Goal: Information Seeking & Learning: Find specific fact

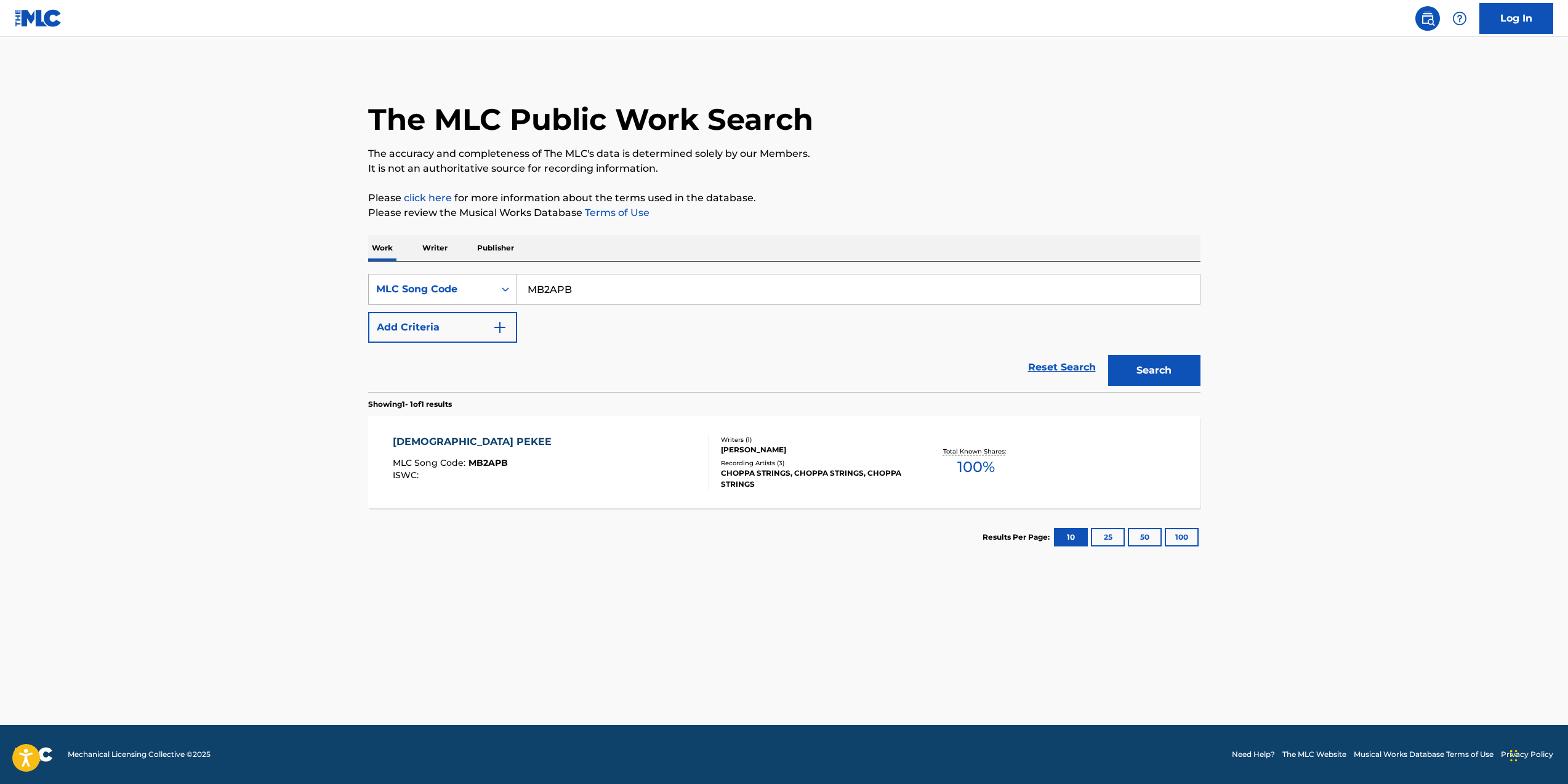
drag, startPoint x: 582, startPoint y: 289, endPoint x: 513, endPoint y: 285, distance: 69.1
click at [513, 285] on div "SearchWithCriteriad85f69eb-f79c-41d7-954b-c4a6de5e1b22 MLC Song Code MB2APB" at bounding box center [785, 289] width 833 height 31
type input "2 of amerika's most wanted"
click at [1156, 372] on button "Search" at bounding box center [1155, 370] width 93 height 31
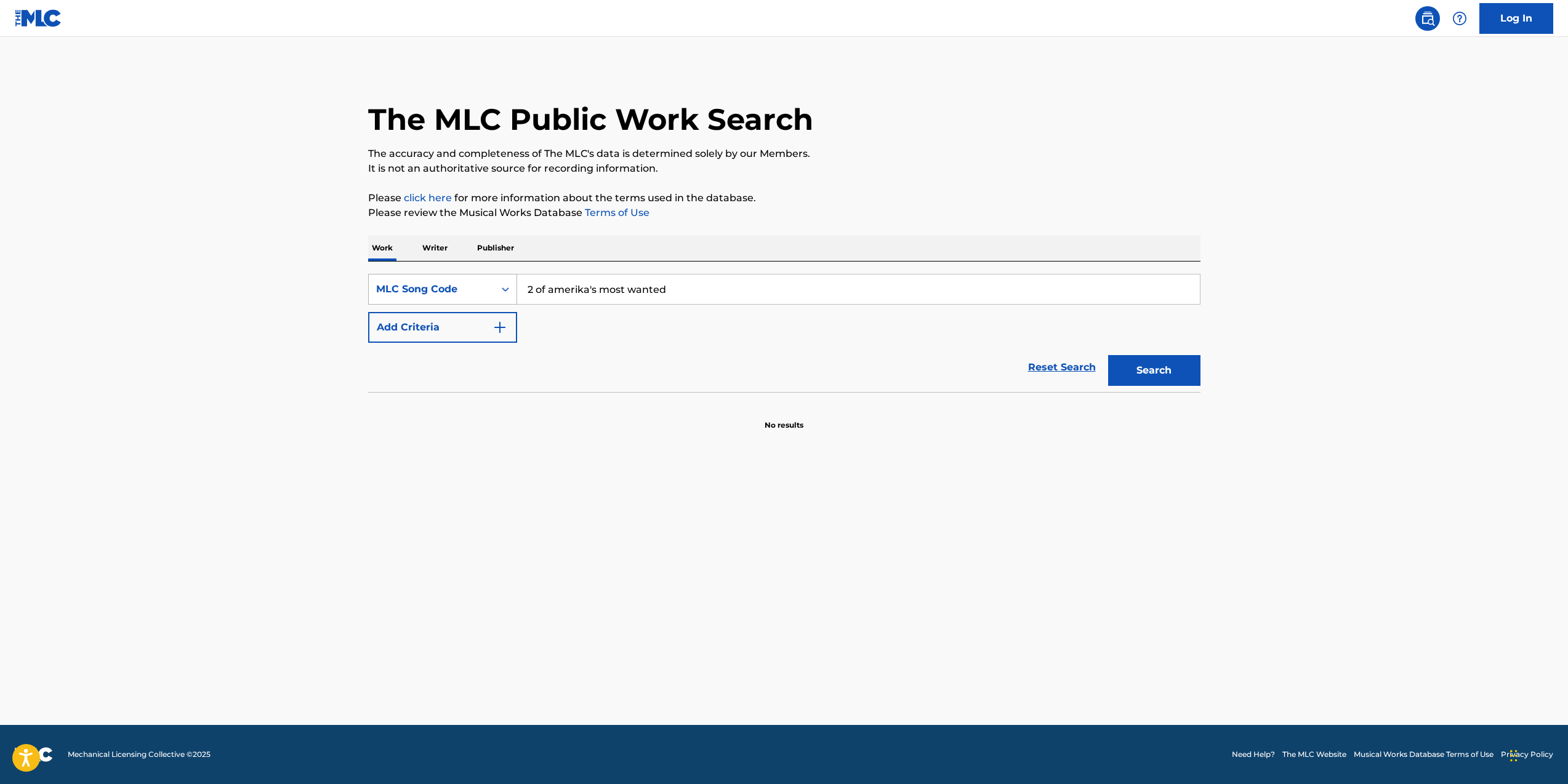
click at [503, 290] on icon "Search Form" at bounding box center [505, 289] width 12 height 12
drag, startPoint x: 457, startPoint y: 322, endPoint x: 580, endPoint y: 334, distance: 123.6
click at [457, 322] on div "Work Title" at bounding box center [442, 320] width 148 height 31
click at [582, 301] on input "Search Form" at bounding box center [858, 289] width 683 height 30
type input "2 of amerika's most wanted"
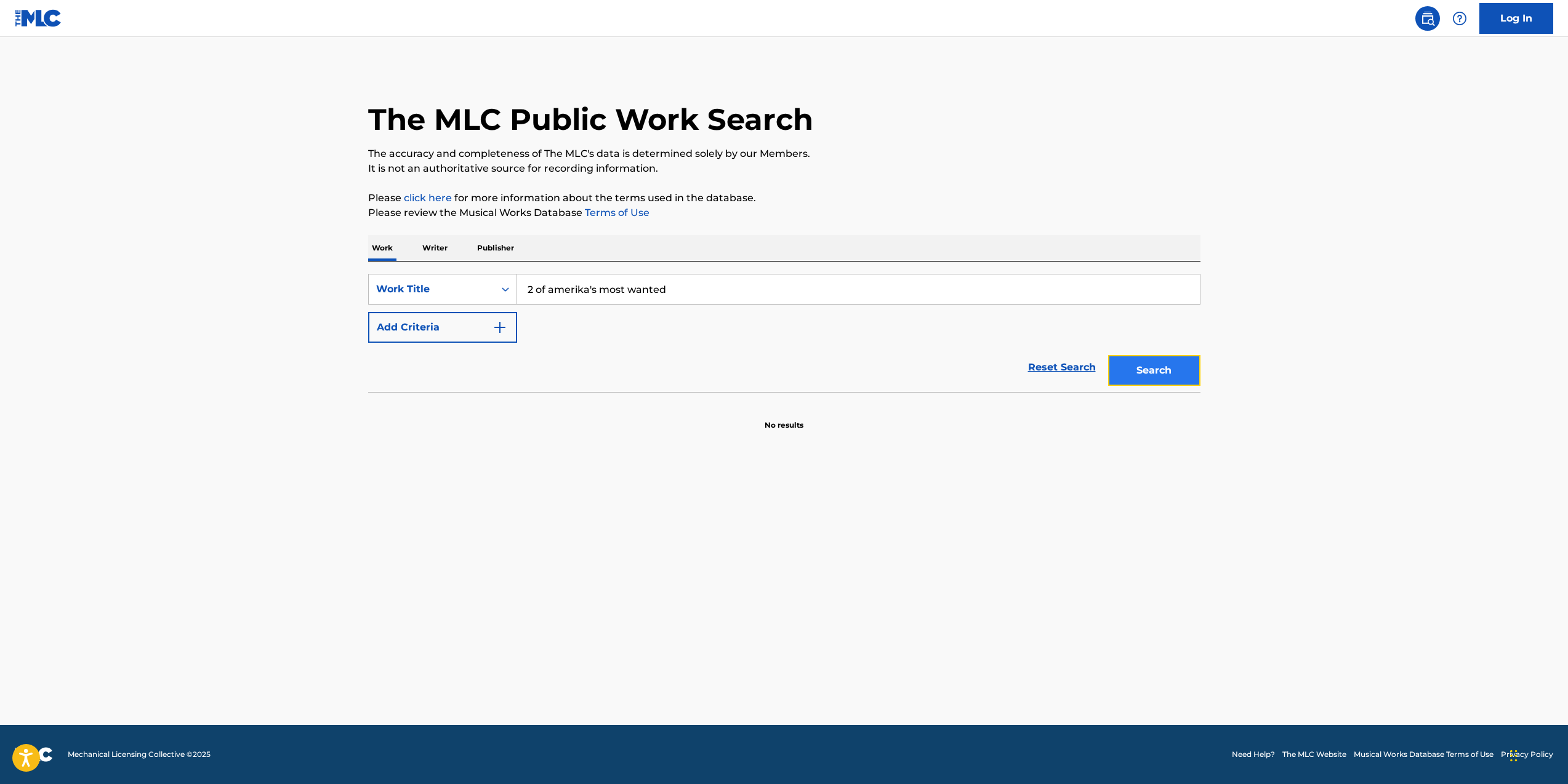
click at [1158, 375] on button "Search" at bounding box center [1155, 370] width 93 height 31
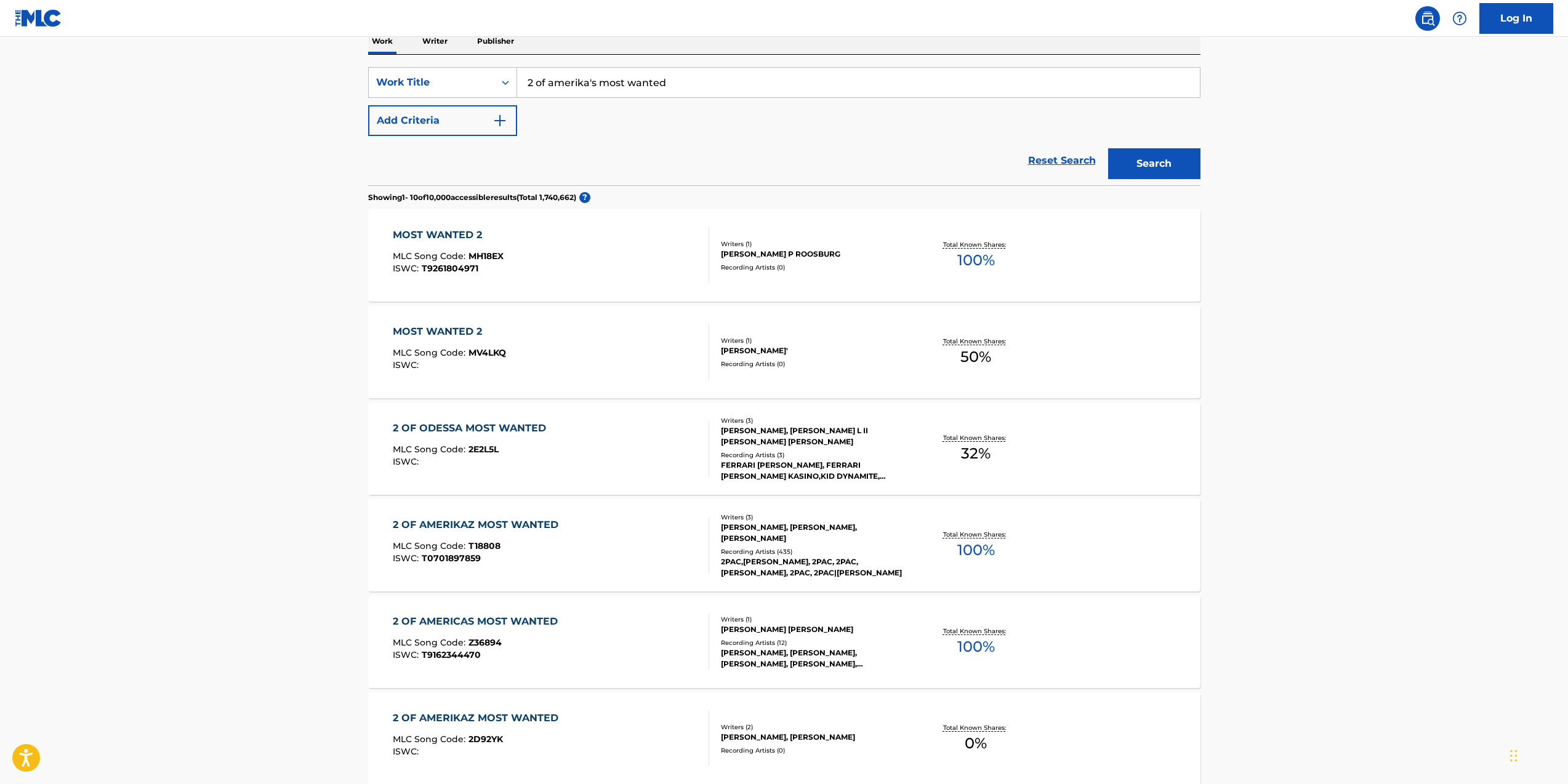
scroll to position [221, 0]
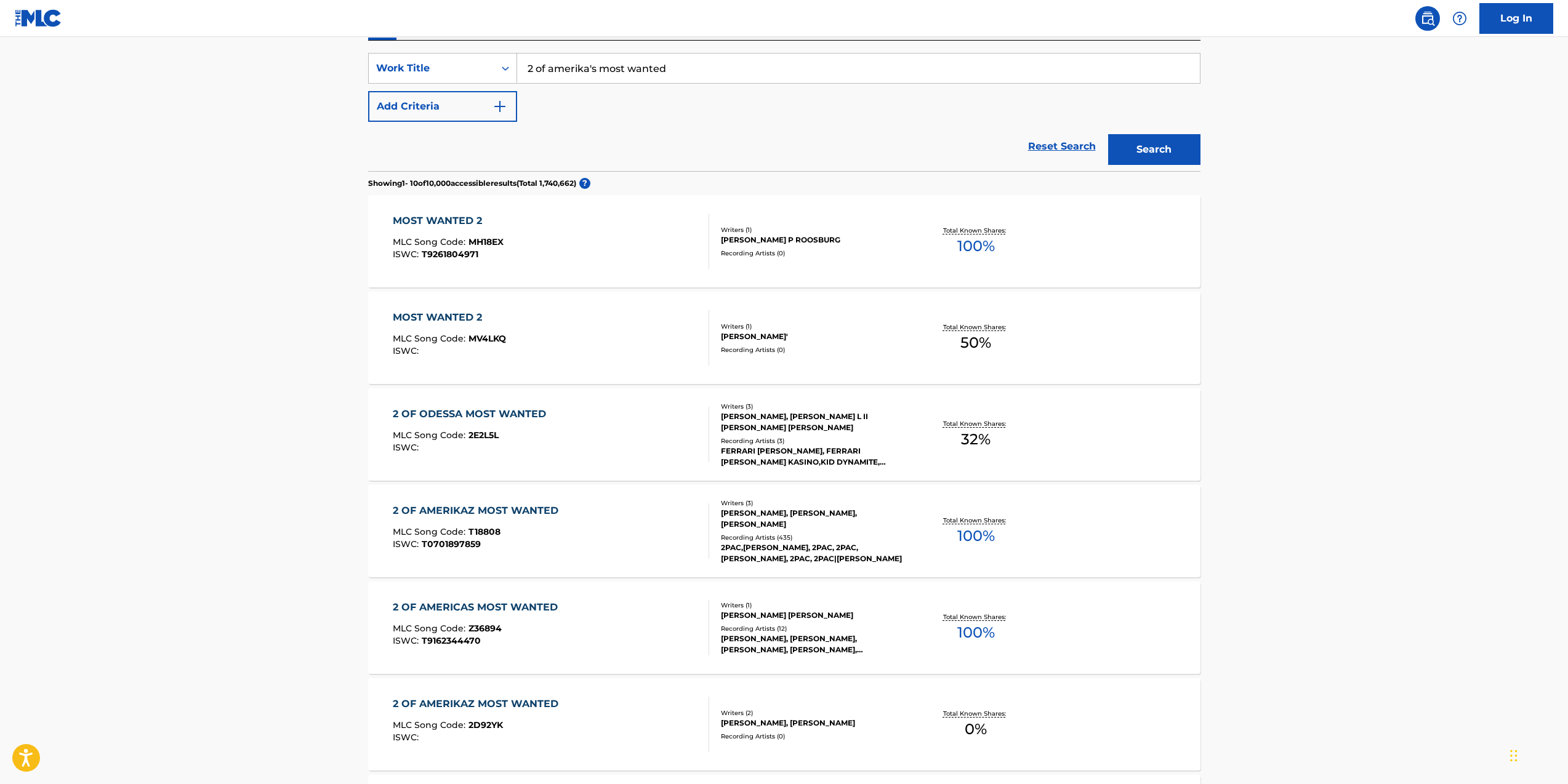
click at [677, 541] on div "2 OF AMERIKAZ MOST WANTED MLC Song Code : T18808 ISWC : T0701897859" at bounding box center [551, 531] width 316 height 55
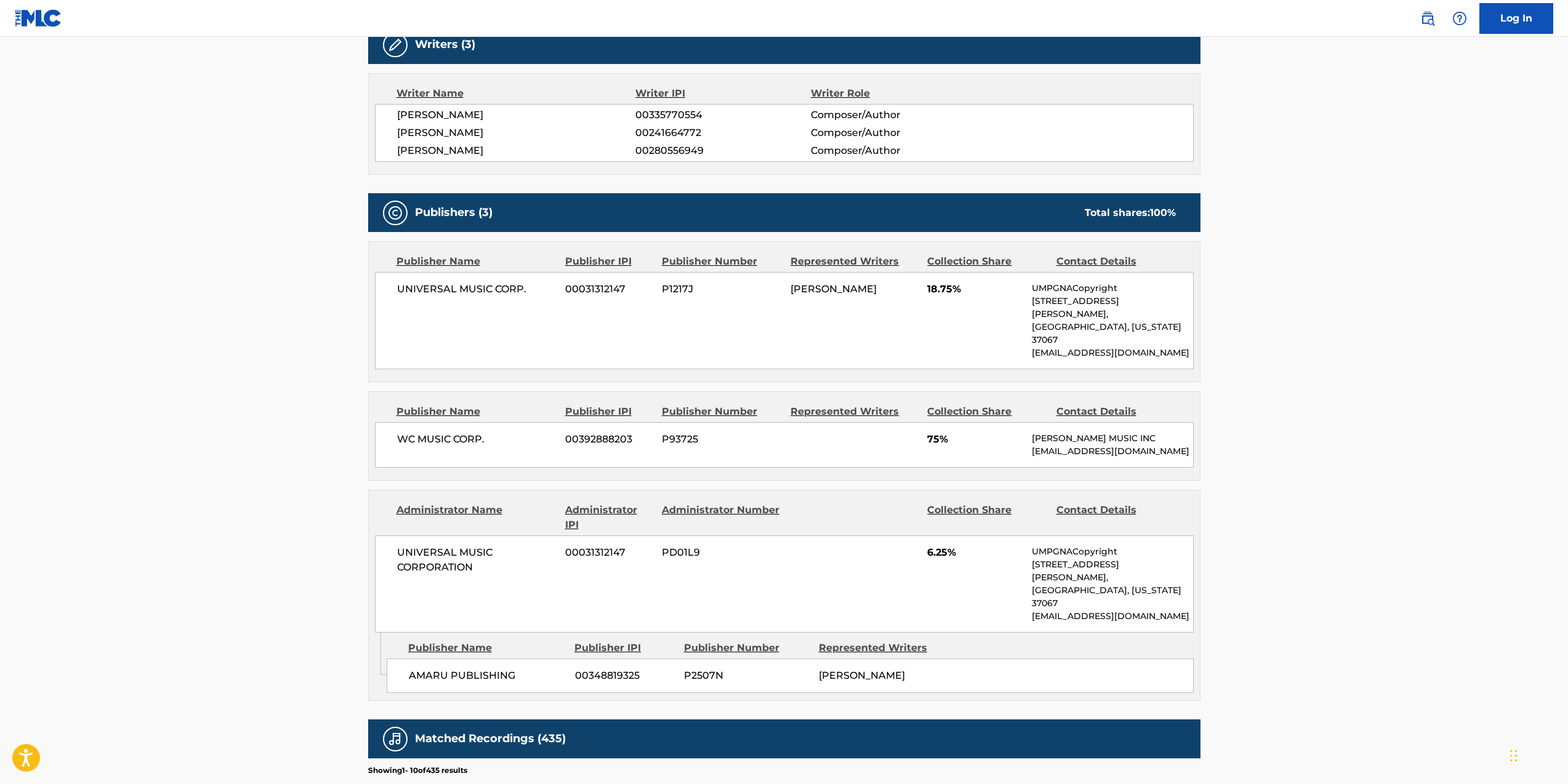
scroll to position [615, 0]
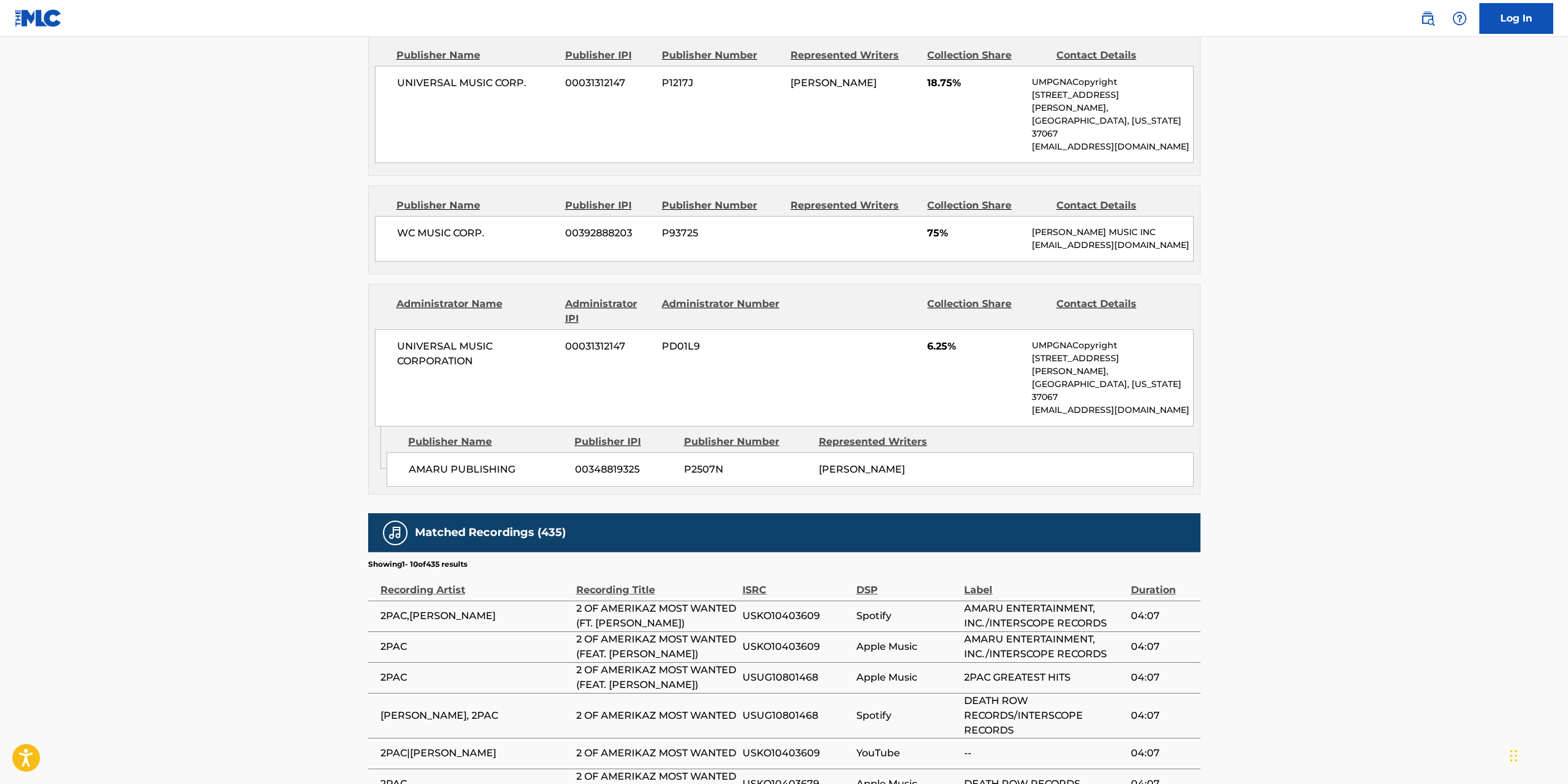
click at [511, 463] on span "AMARU PUBLISHING" at bounding box center [488, 470] width 157 height 14
drag, startPoint x: 515, startPoint y: 433, endPoint x: 410, endPoint y: 433, distance: 105.0
click at [410, 463] on span "AMARU PUBLISHING" at bounding box center [488, 470] width 157 height 14
copy span "AMARU PUBLISHING"
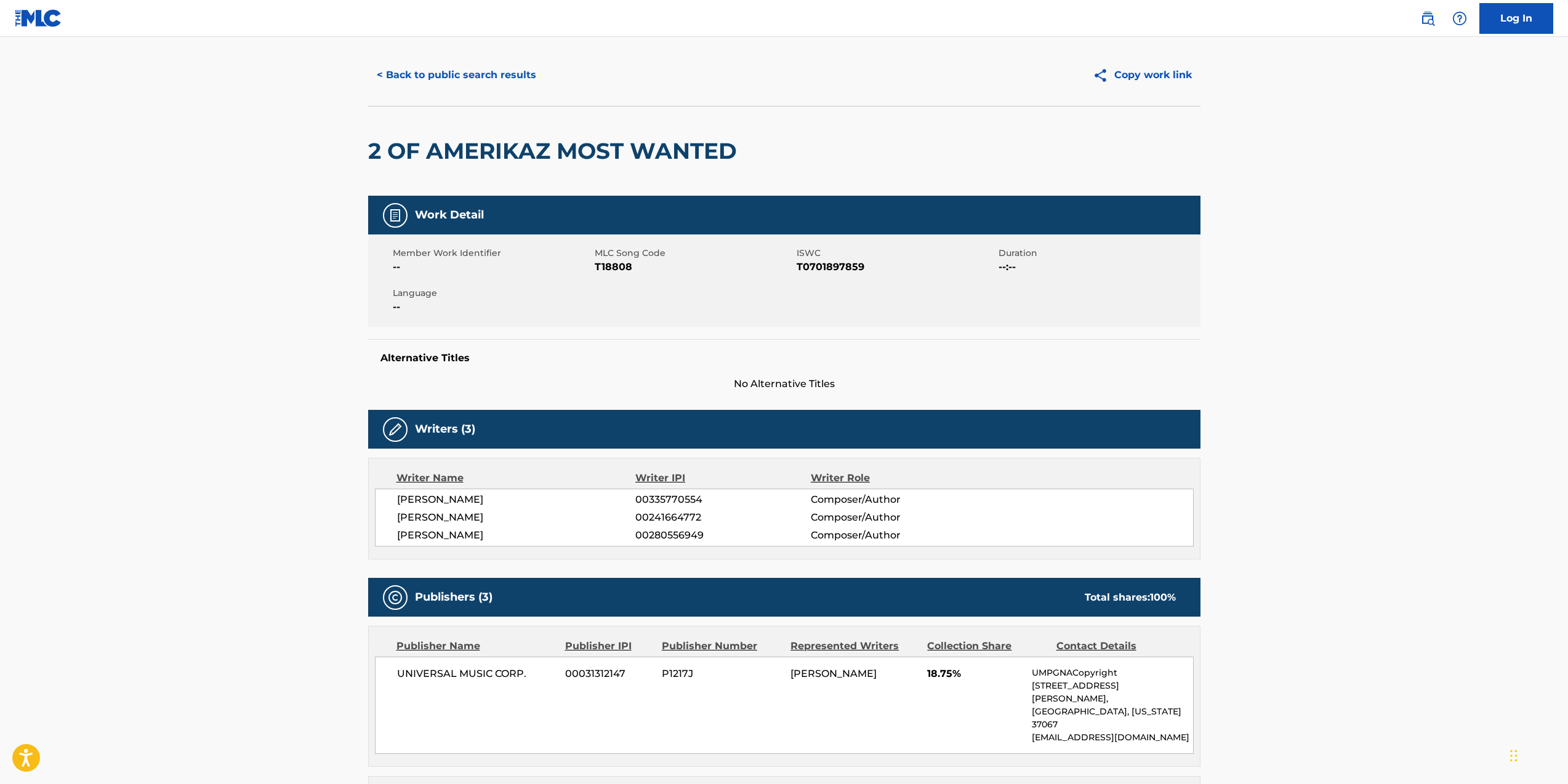
scroll to position [0, 0]
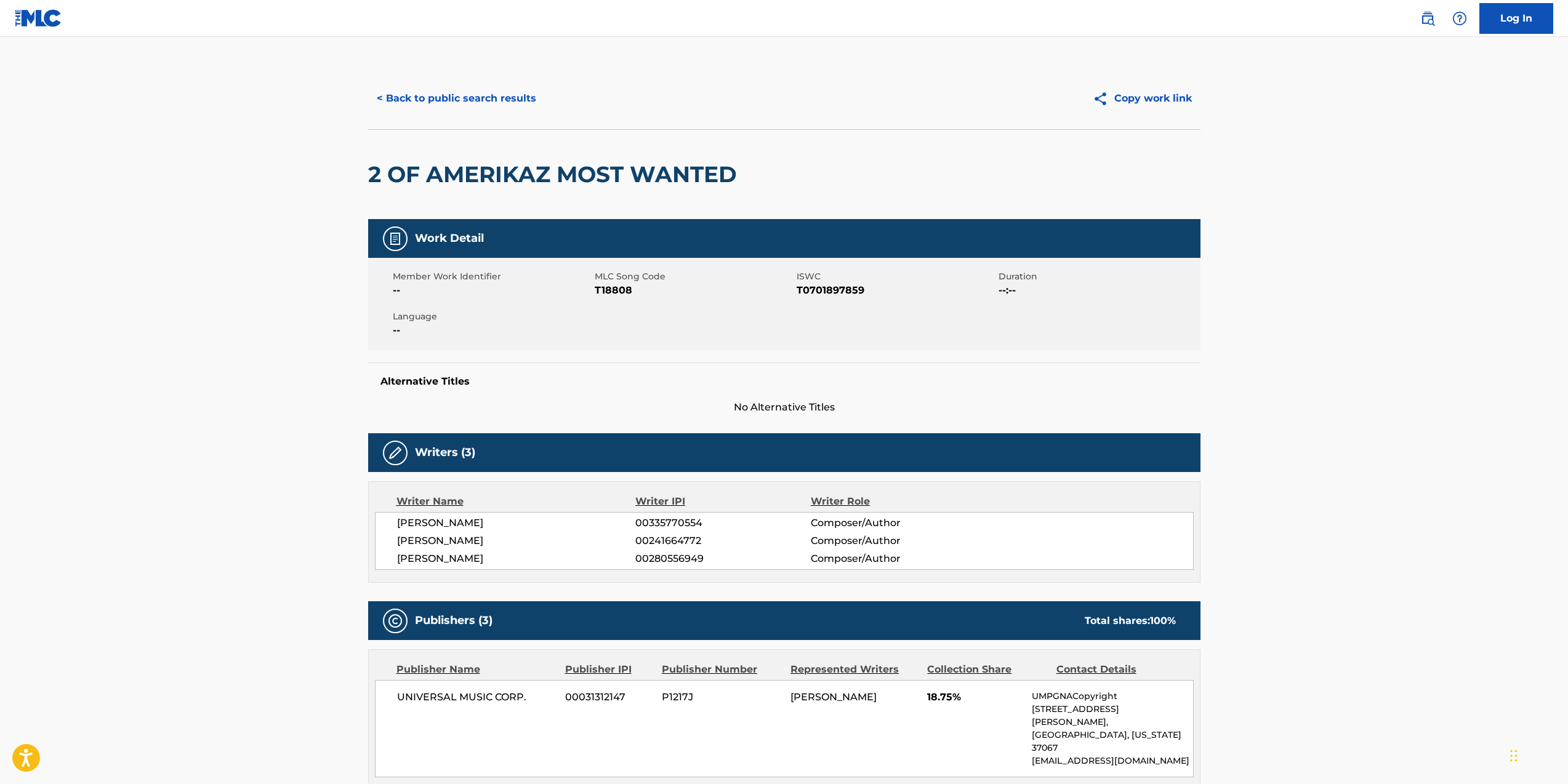
click at [501, 559] on span "CALVIN C. BROADUS" at bounding box center [516, 559] width 239 height 14
drag, startPoint x: 503, startPoint y: 559, endPoint x: 396, endPoint y: 564, distance: 107.1
click at [397, 564] on span "CALVIN C. BROADUS" at bounding box center [516, 559] width 239 height 14
copy span "CALVIN C. BROADUS"
drag, startPoint x: 637, startPoint y: 293, endPoint x: 595, endPoint y: 292, distance: 42.0
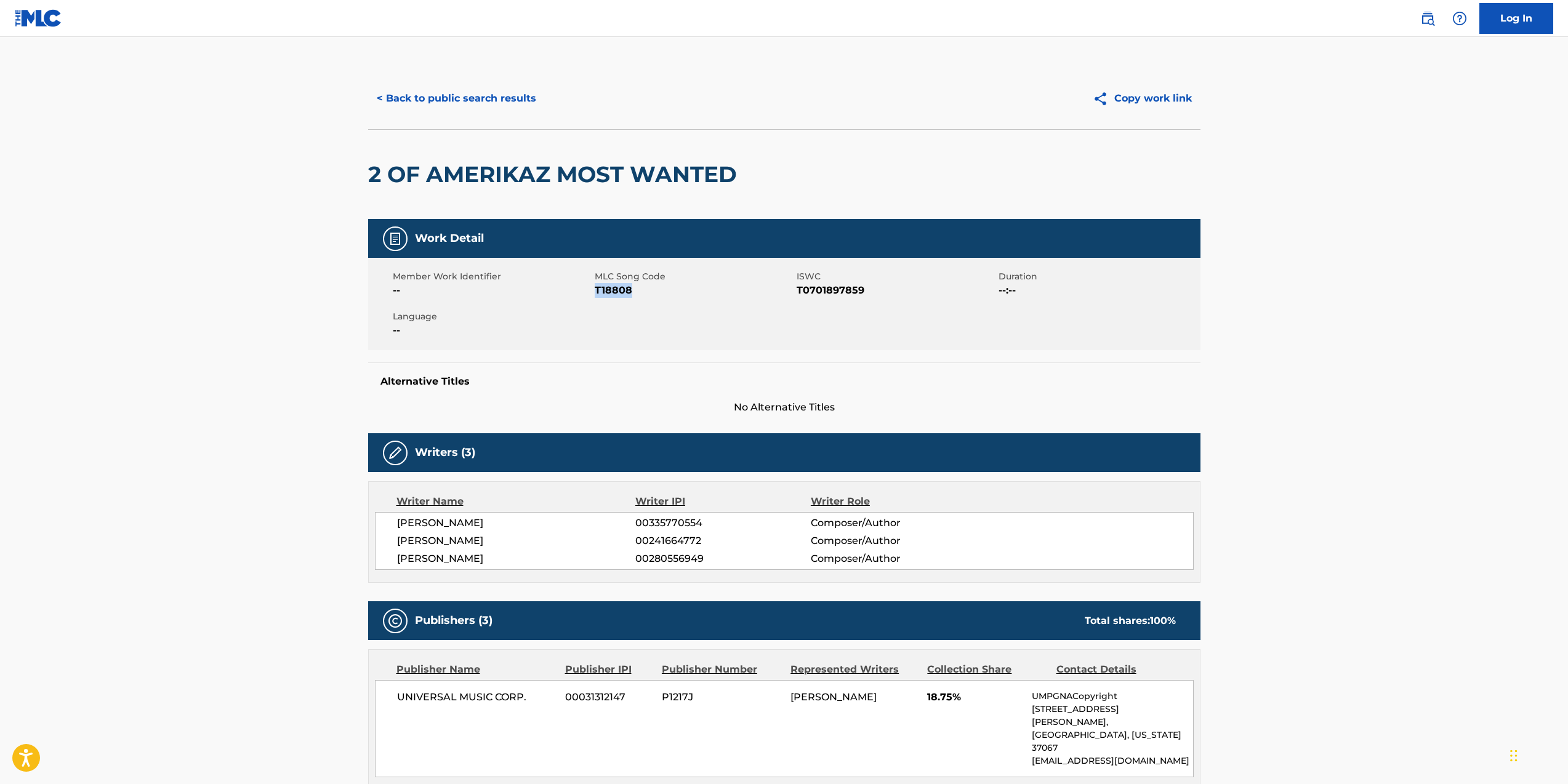
click at [595, 292] on span "T18808" at bounding box center [694, 290] width 199 height 14
copy span "T18808"
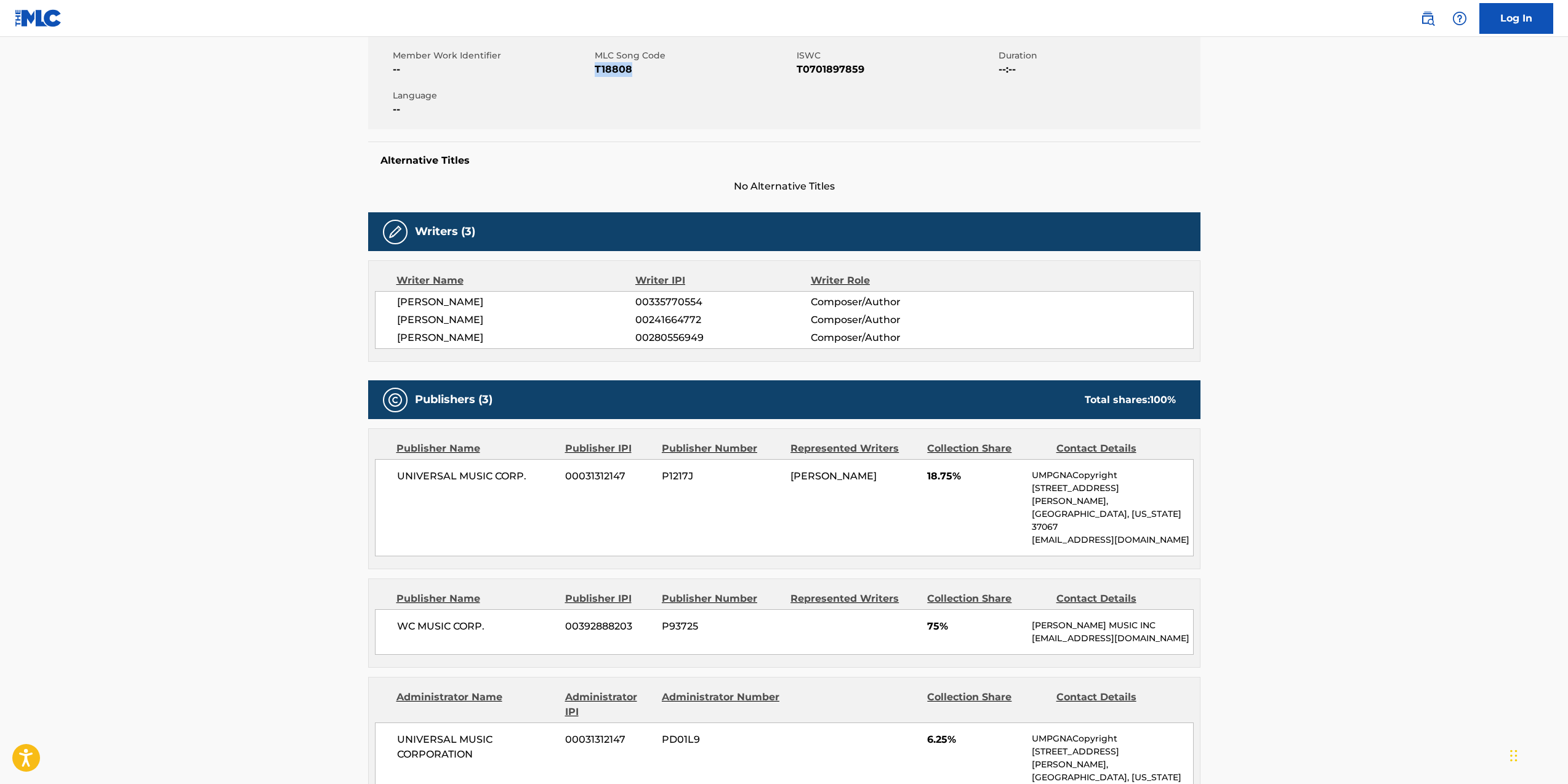
scroll to position [267, 0]
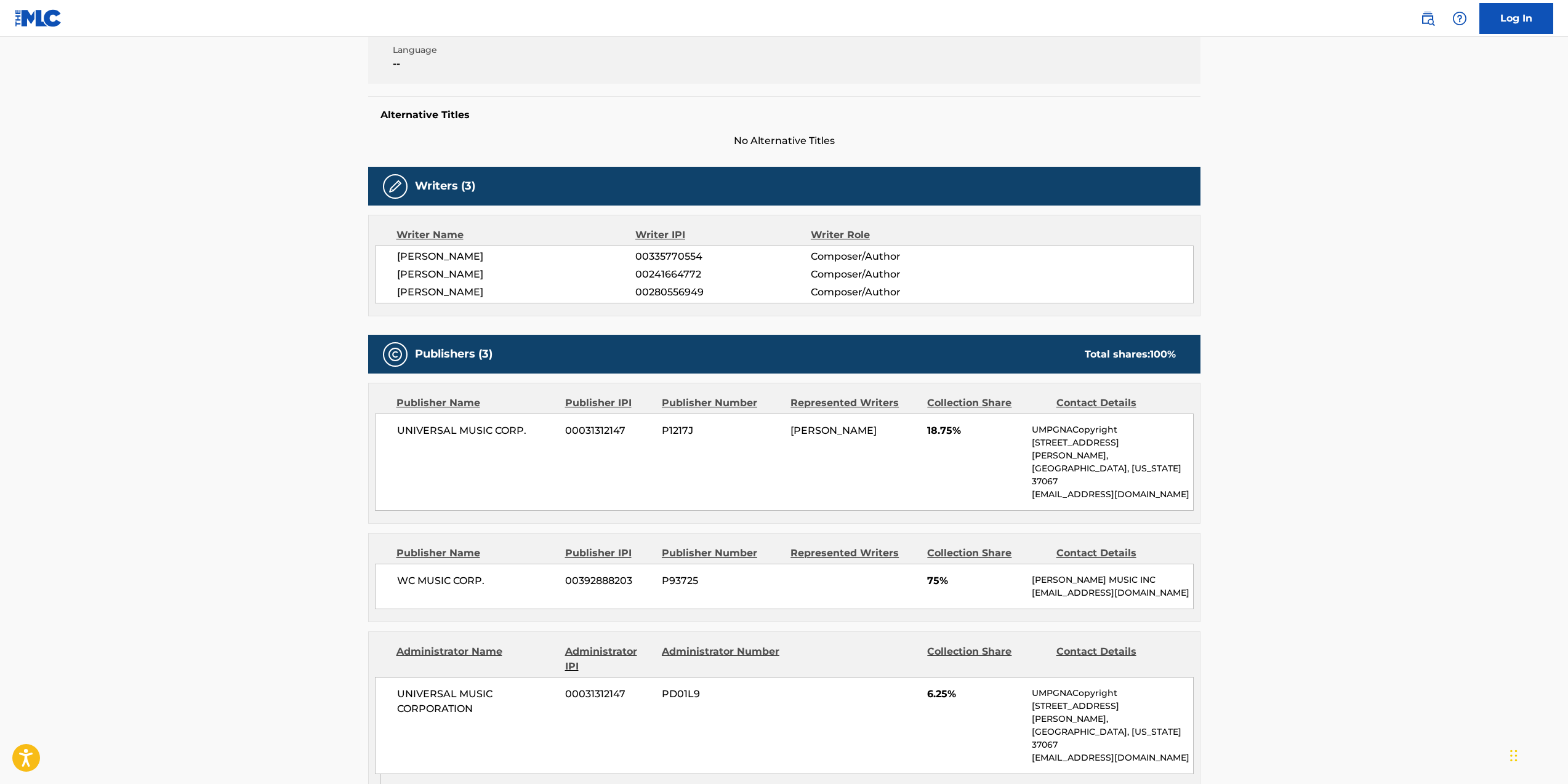
click at [599, 433] on span "00031312147" at bounding box center [608, 431] width 87 height 14
drag, startPoint x: 564, startPoint y: 431, endPoint x: 626, endPoint y: 430, distance: 62.0
click at [626, 430] on span "00031312147" at bounding box center [608, 431] width 87 height 14
copy span "00031312147"
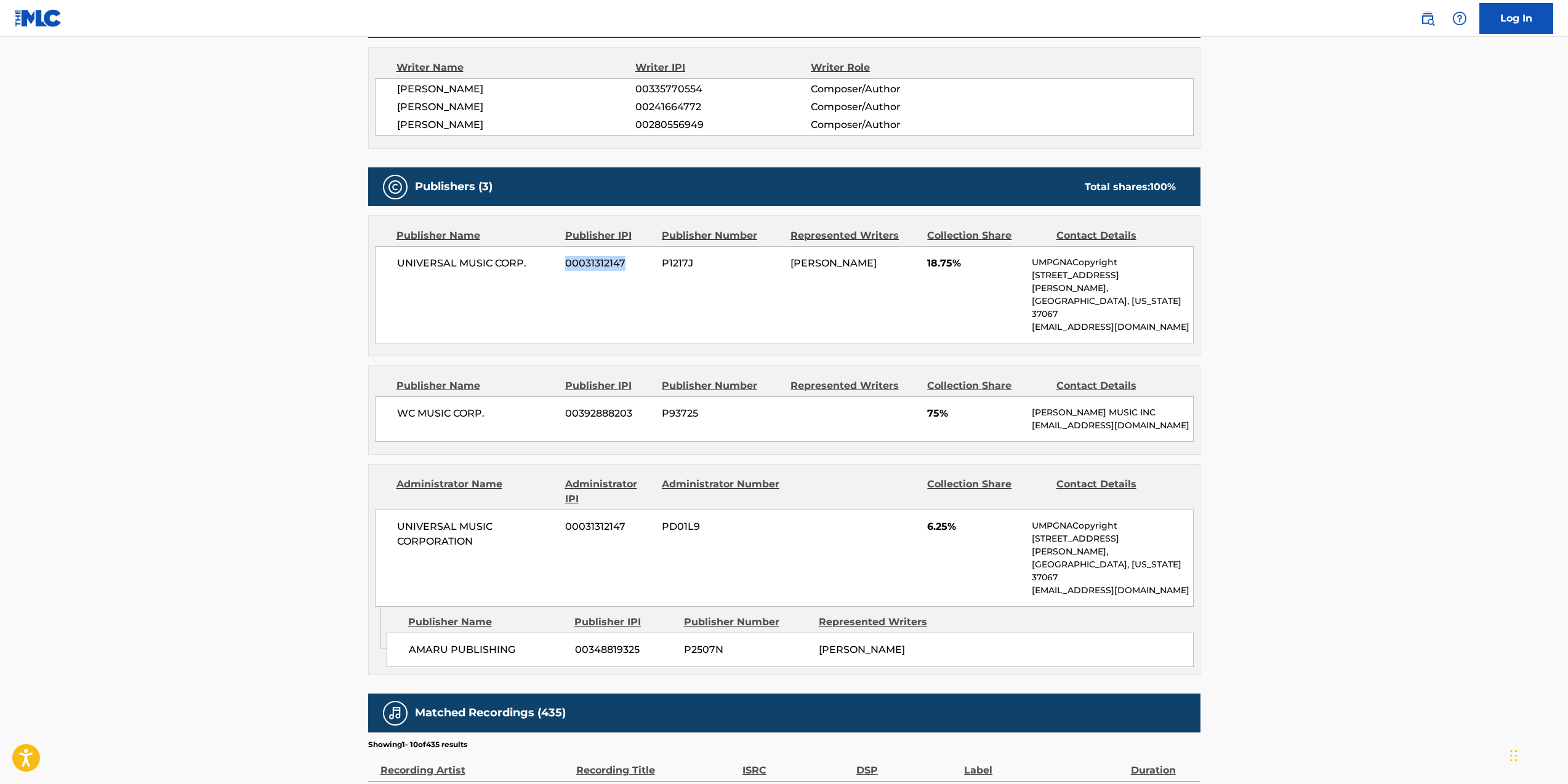
scroll to position [433, 0]
click at [607, 643] on span "00348819325" at bounding box center [625, 651] width 100 height 14
drag, startPoint x: 642, startPoint y: 611, endPoint x: 574, endPoint y: 612, distance: 68.0
click at [575, 643] on span "00348819325" at bounding box center [625, 651] width 100 height 14
copy span "00348819325"
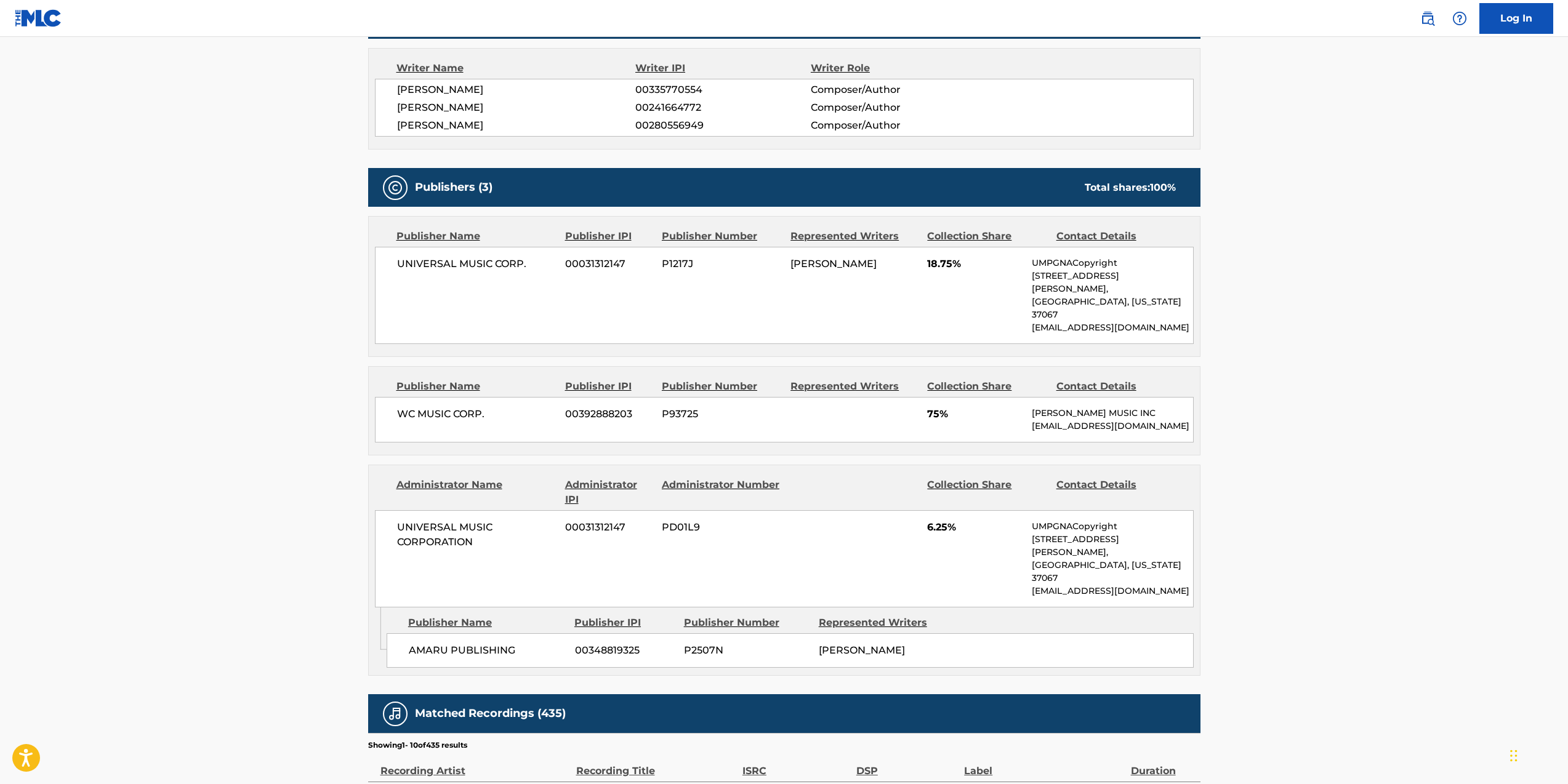
click at [503, 643] on span "AMARU PUBLISHING" at bounding box center [488, 651] width 157 height 14
drag, startPoint x: 515, startPoint y: 612, endPoint x: 408, endPoint y: 611, distance: 107.0
click at [409, 643] on span "AMARU PUBLISHING" at bounding box center [488, 651] width 157 height 14
copy span "AMARU PUBLISHING"
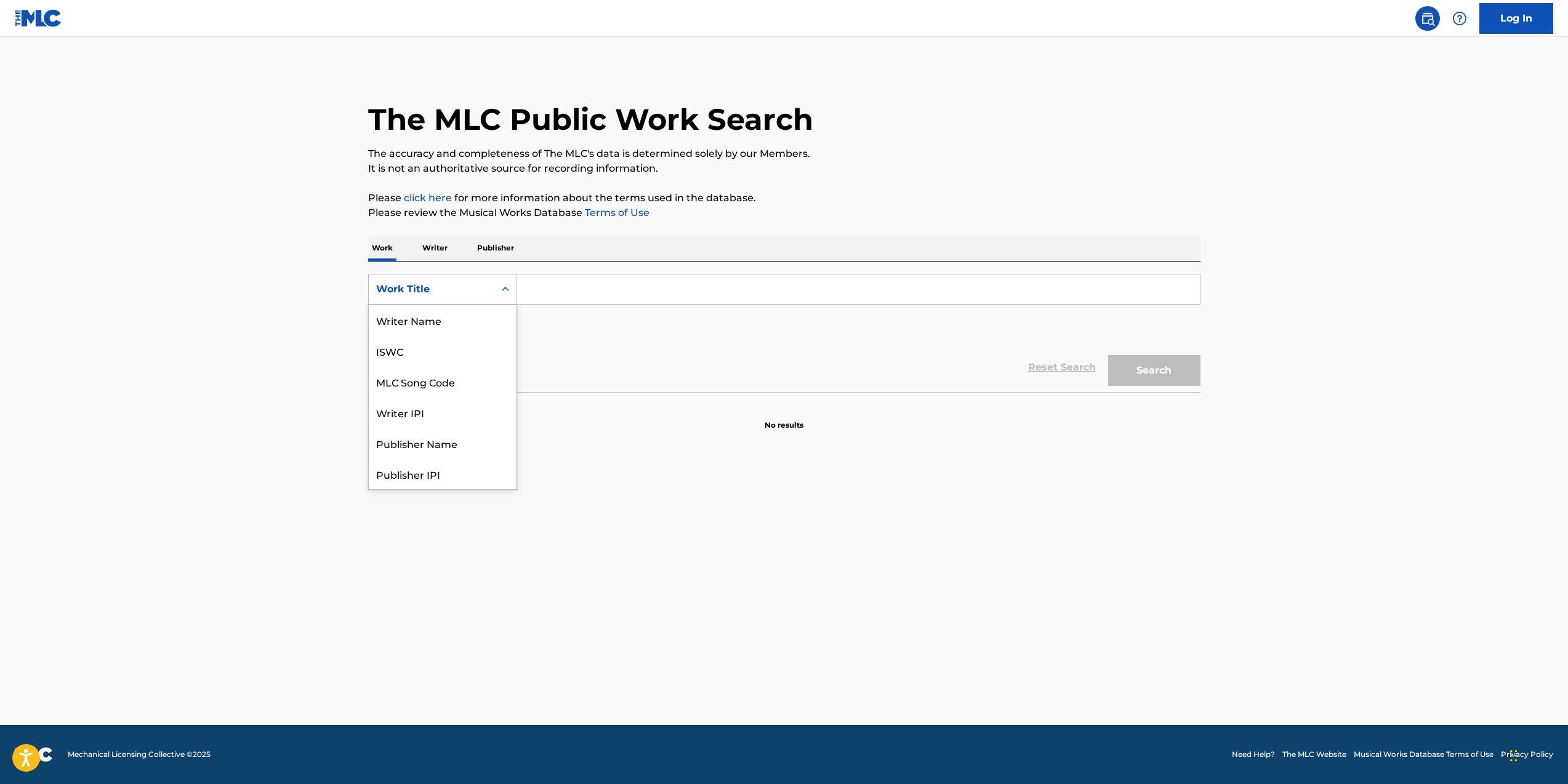
click at [508, 289] on icon "Search Form" at bounding box center [505, 289] width 12 height 12
click at [435, 251] on p "Writer" at bounding box center [435, 248] width 33 height 26
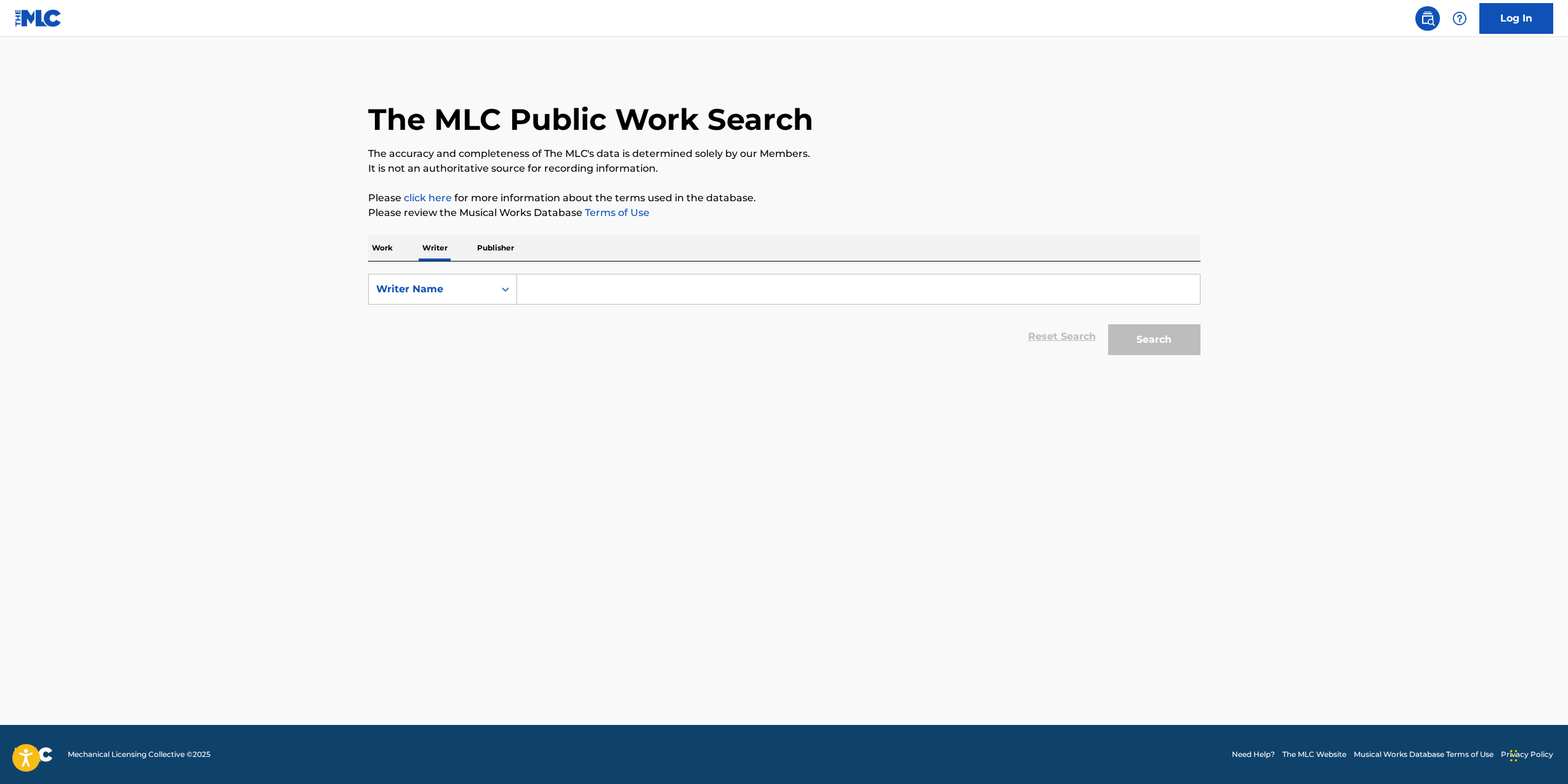
click at [572, 290] on input "Search Form" at bounding box center [858, 289] width 683 height 30
paste input "CALVIN C. BROADUS"
type input "CALVIN C. BROADUS"
click at [1187, 343] on button "Search" at bounding box center [1155, 340] width 93 height 31
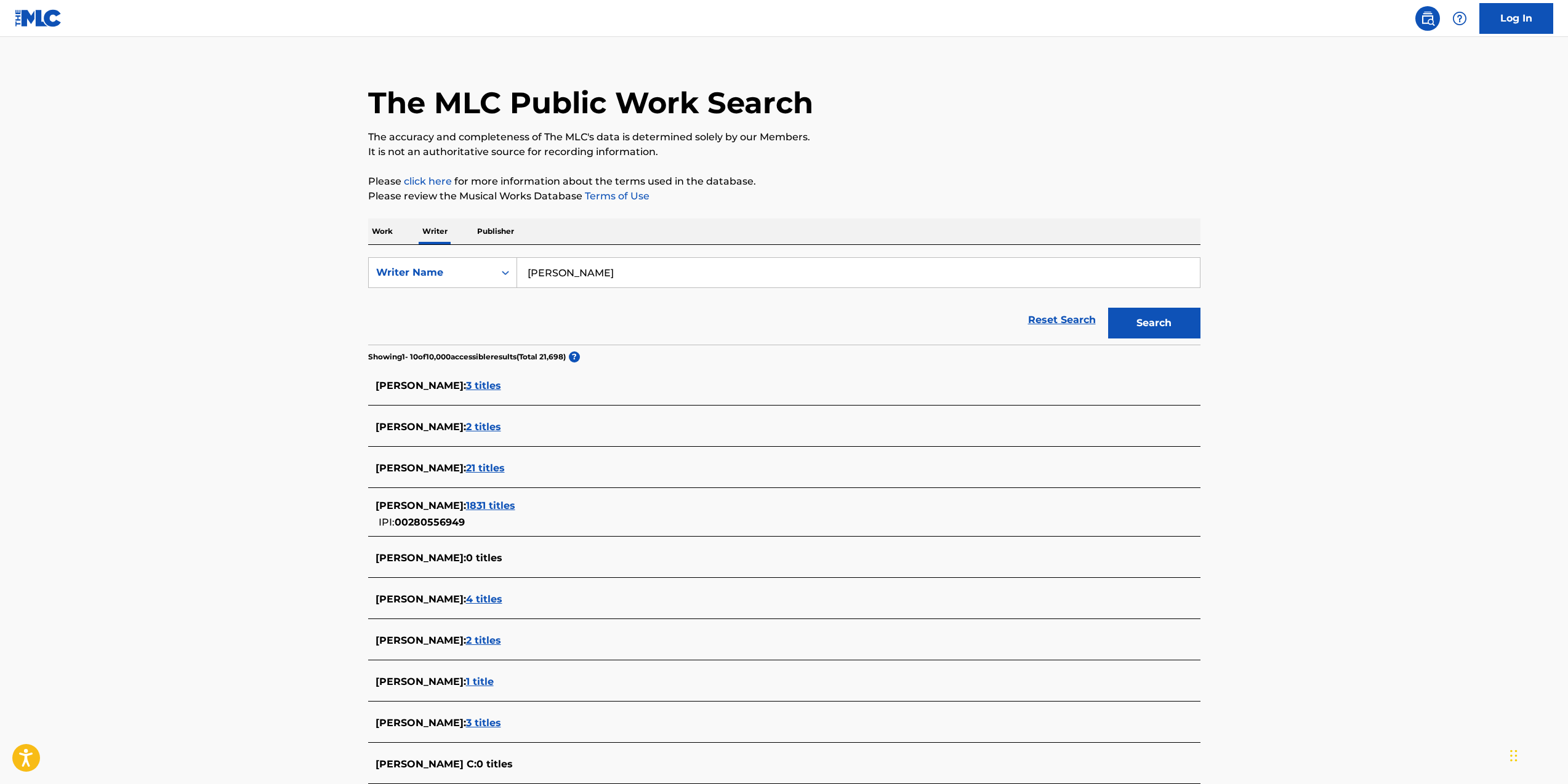
scroll to position [28, 0]
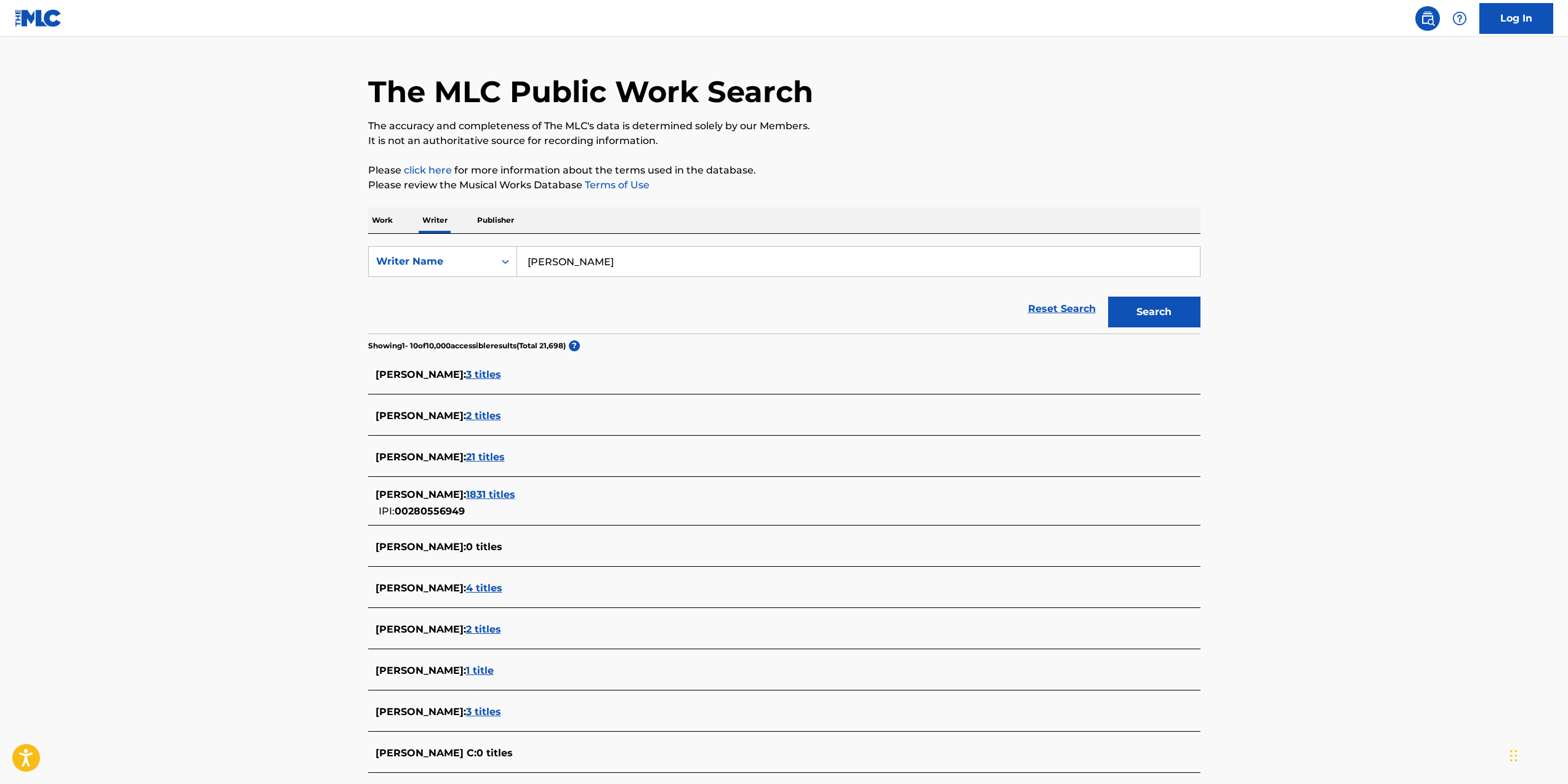
click at [510, 497] on span "1831 titles" at bounding box center [491, 495] width 50 height 12
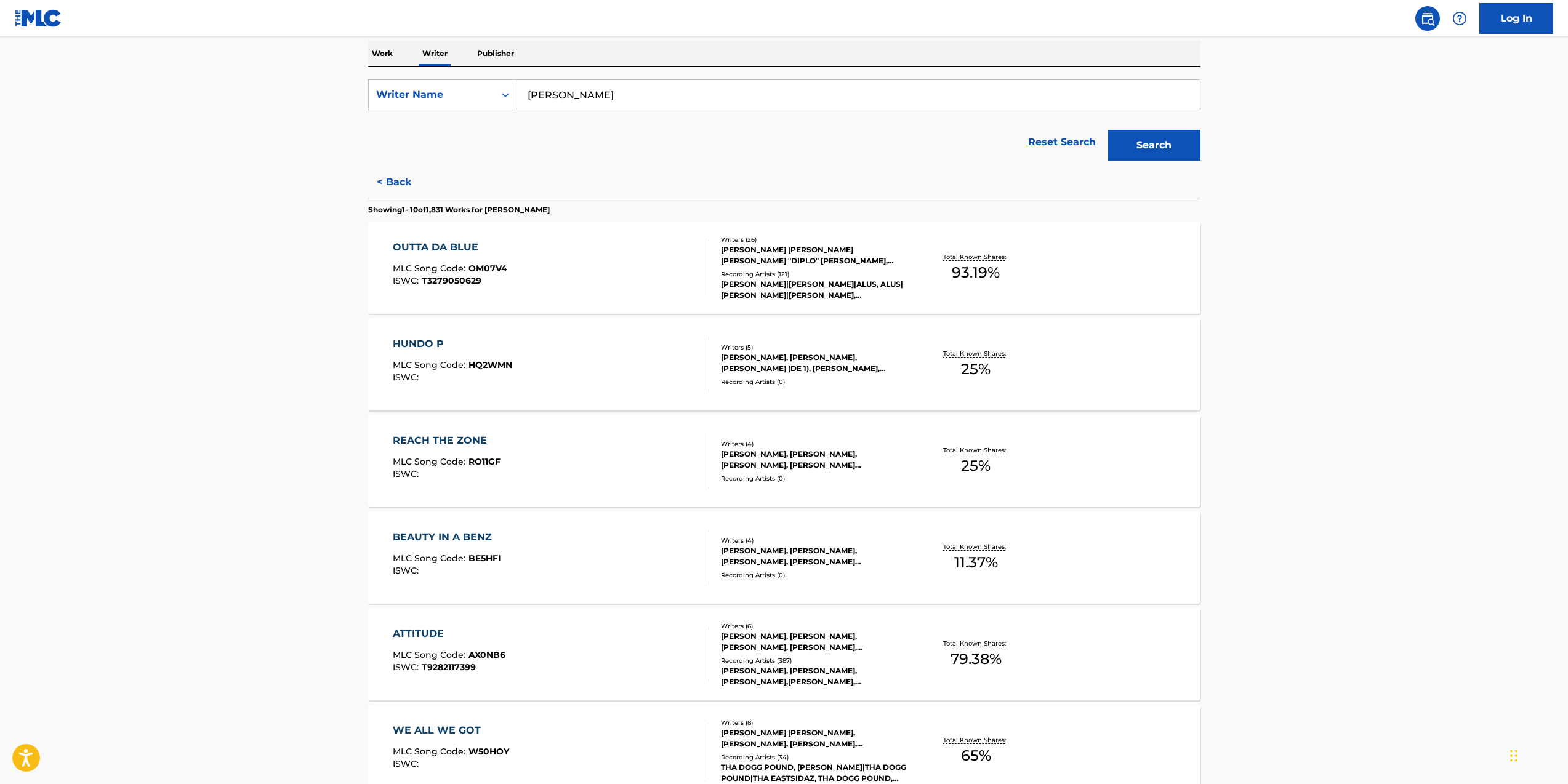
scroll to position [403, 0]
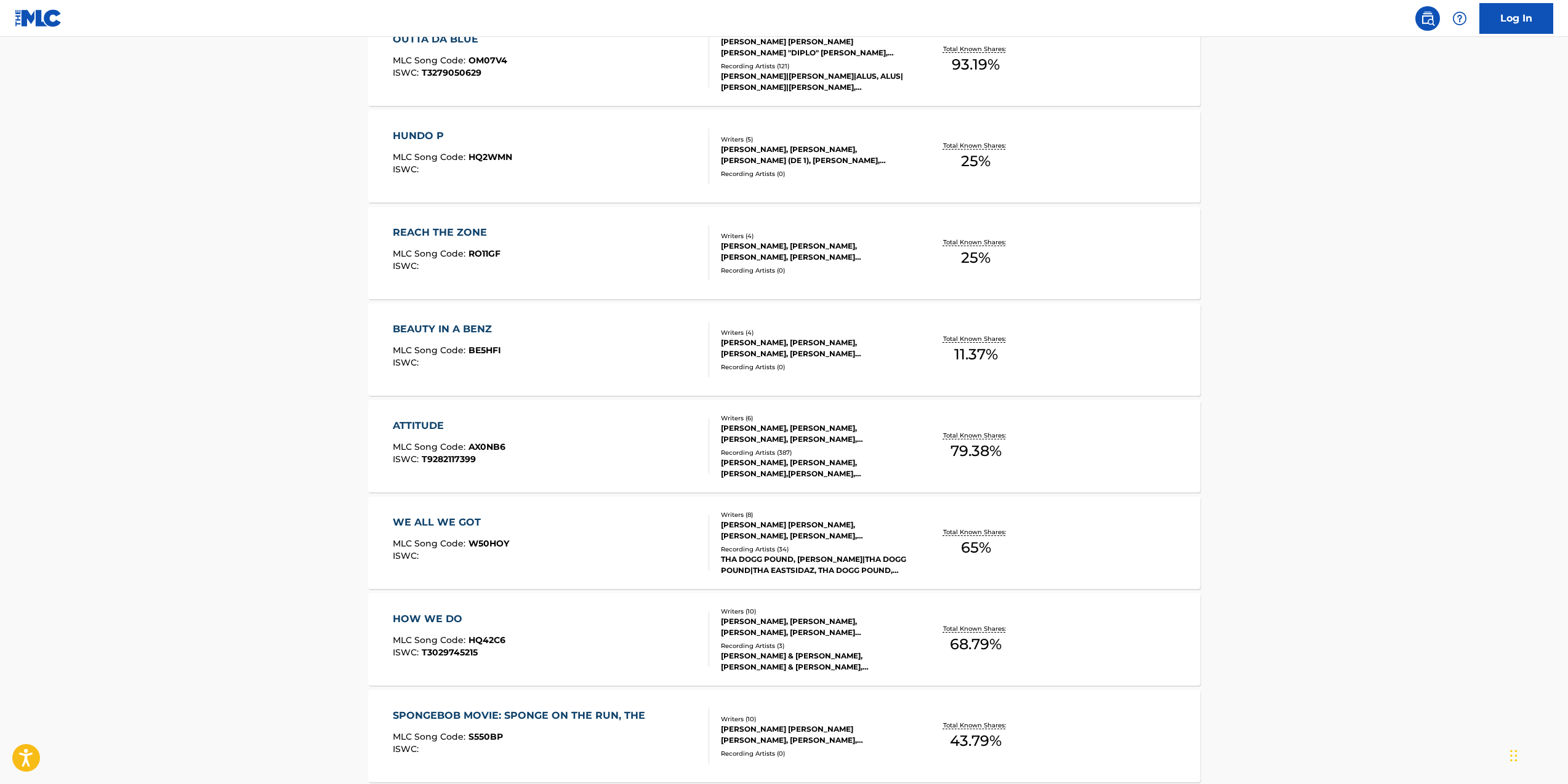
click at [803, 328] on div "Writers ( 4 )" at bounding box center [814, 333] width 186 height 10
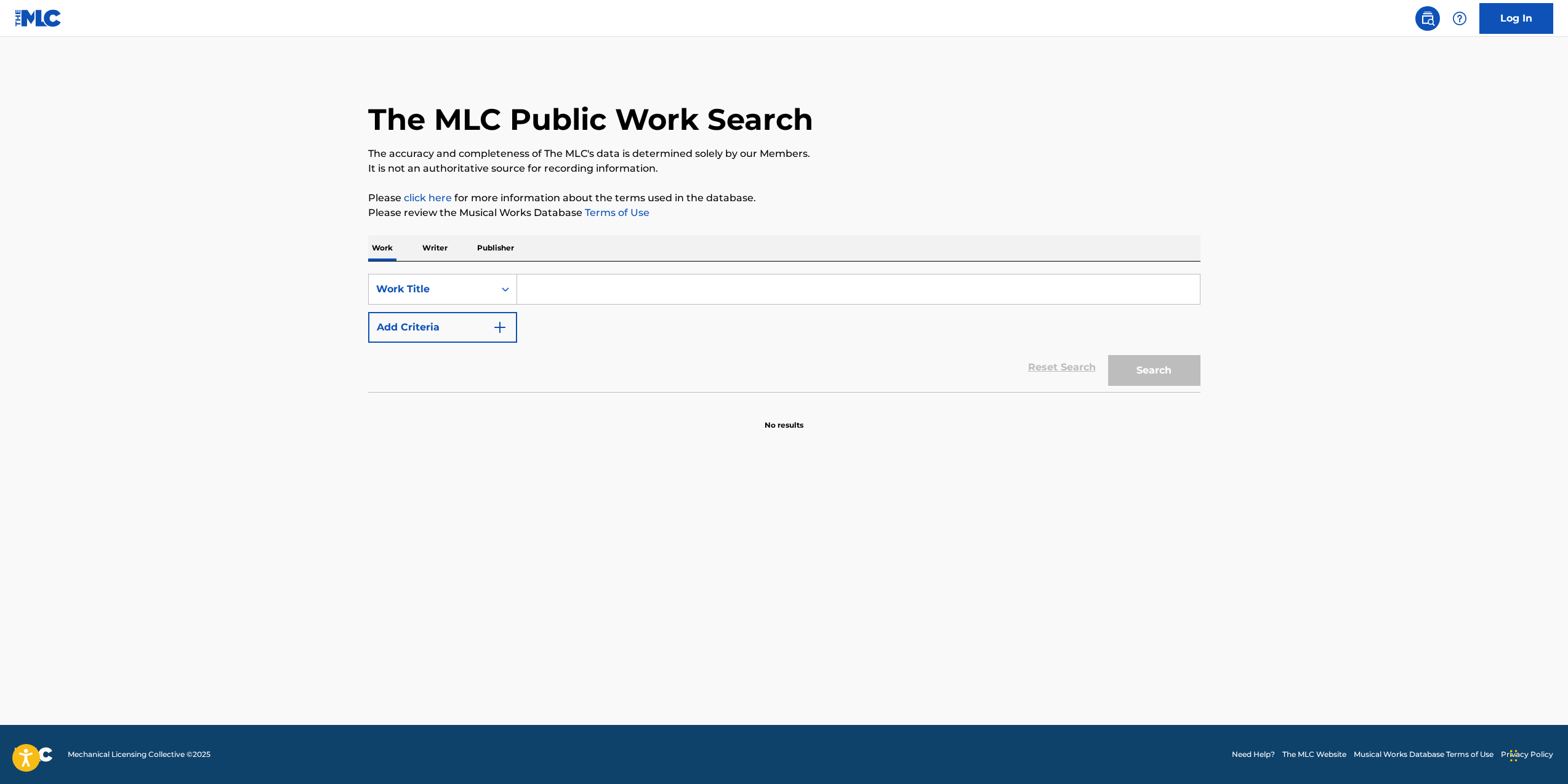
click at [567, 293] on input "Search Form" at bounding box center [858, 289] width 683 height 30
type input "beauty in the benz"
click at [1108, 355] on button "Search" at bounding box center [1155, 370] width 93 height 31
